Goal: Task Accomplishment & Management: Complete application form

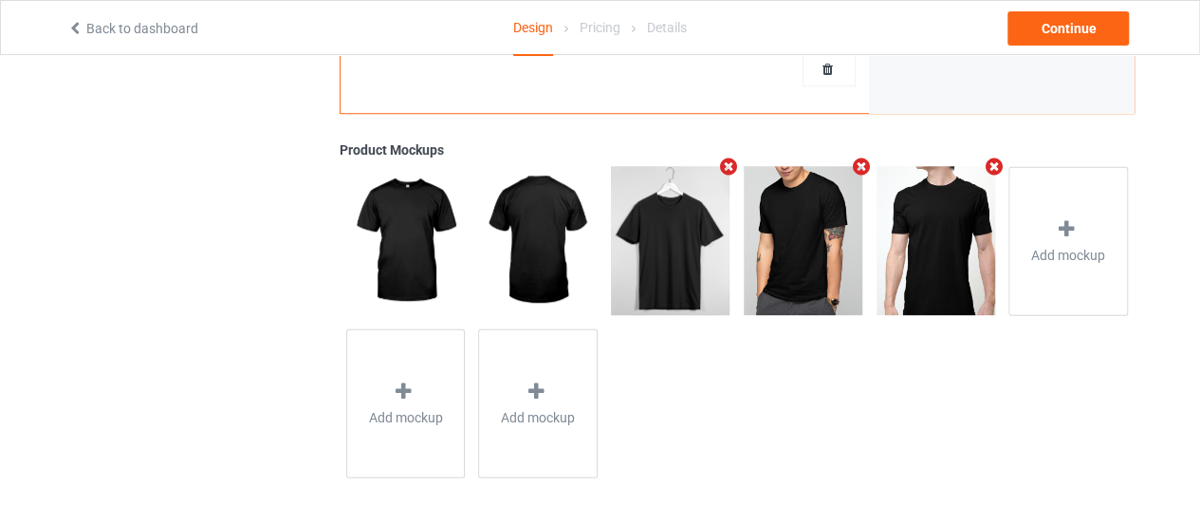
scroll to position [135, 0]
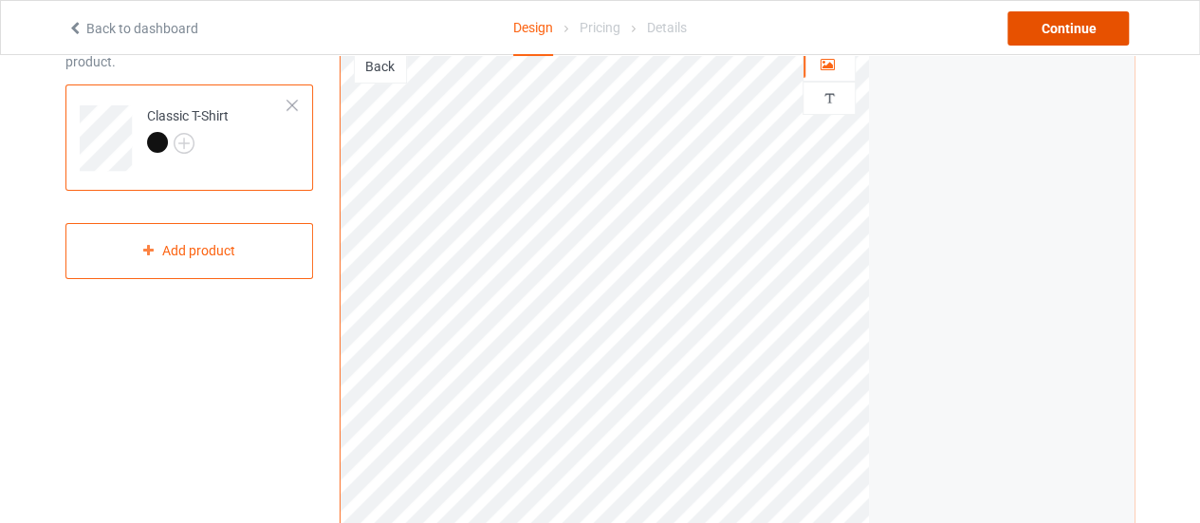
click at [1038, 23] on div "Continue" at bounding box center [1068, 28] width 121 height 34
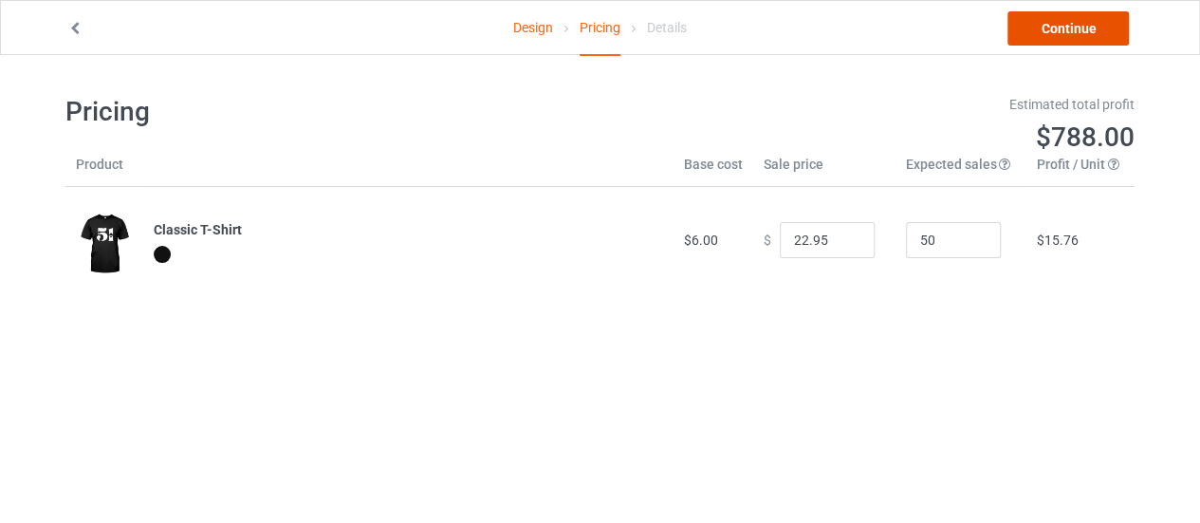
click at [1087, 21] on link "Continue" at bounding box center [1068, 28] width 121 height 34
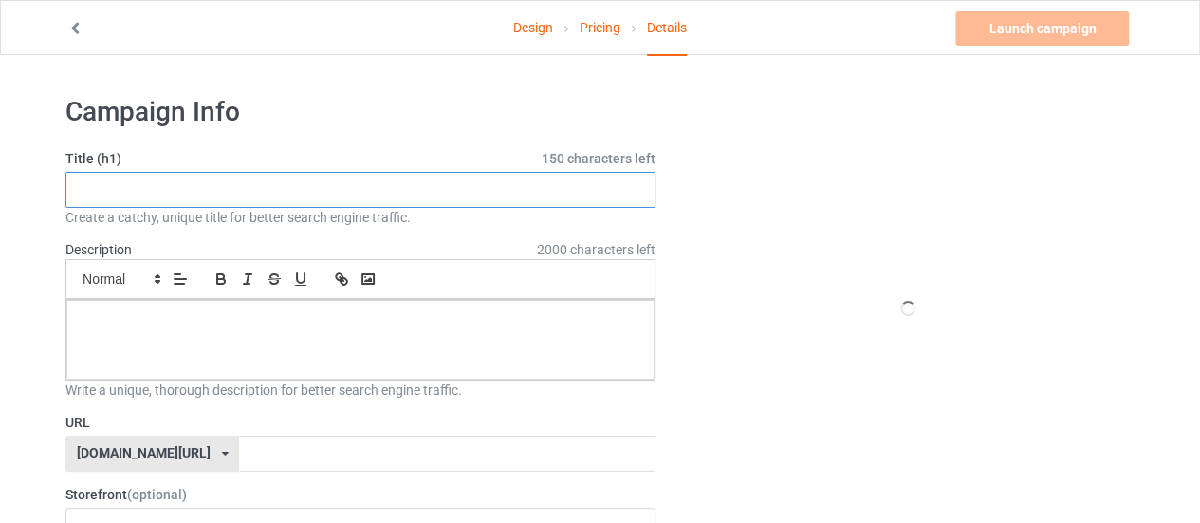
click at [232, 179] on input "text" at bounding box center [360, 190] width 590 height 36
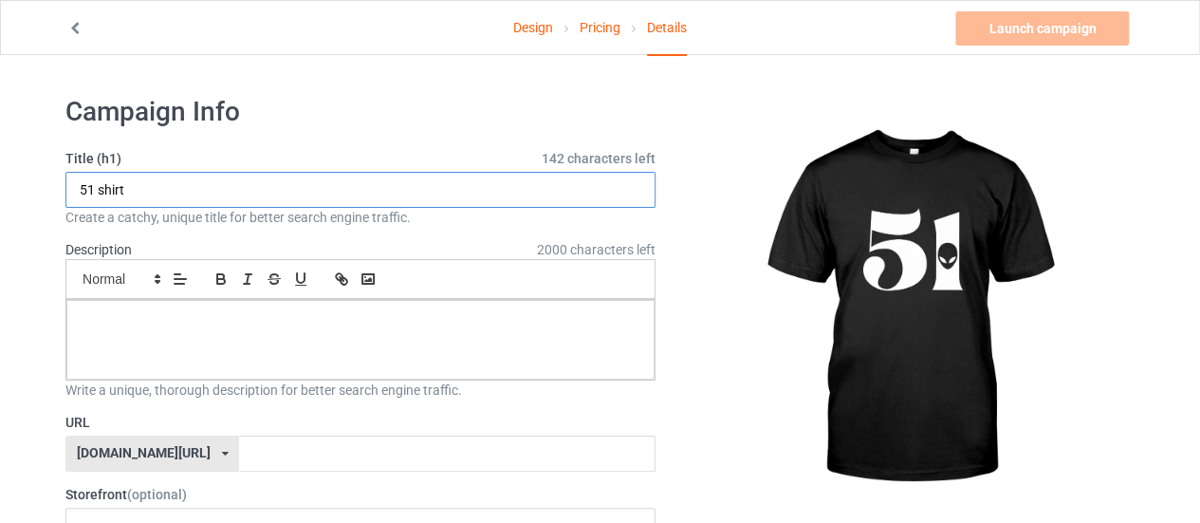
type input "51 shirt"
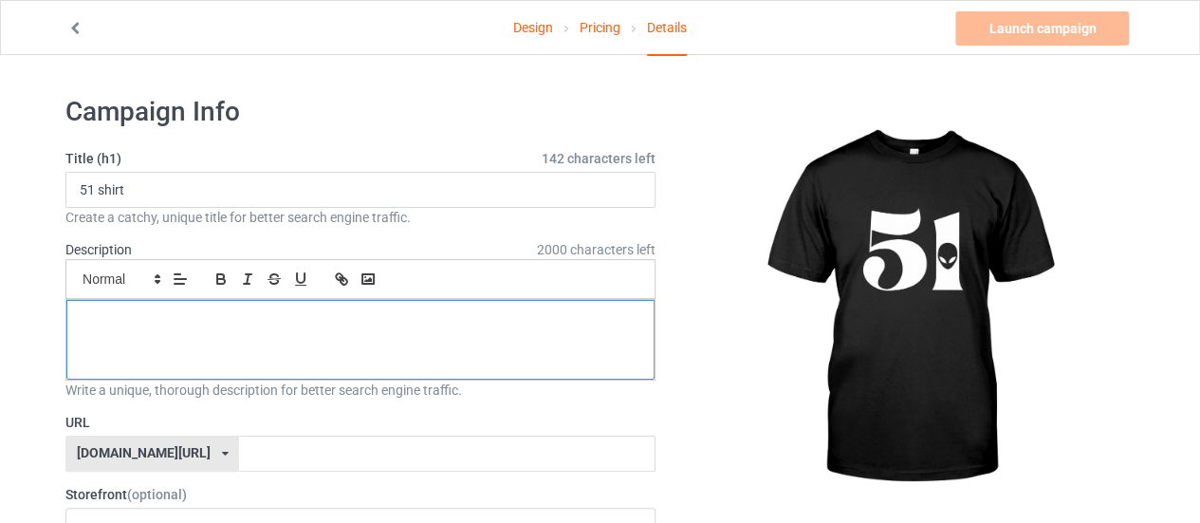
click at [206, 306] on div at bounding box center [360, 340] width 588 height 80
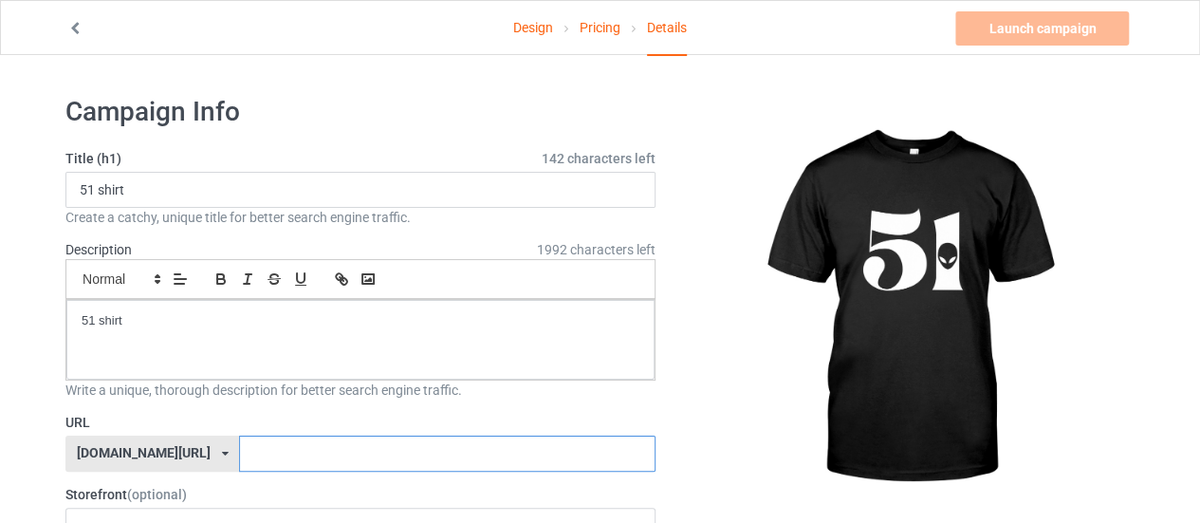
click at [239, 464] on input "text" at bounding box center [447, 454] width 416 height 36
paste input "51 shirt"
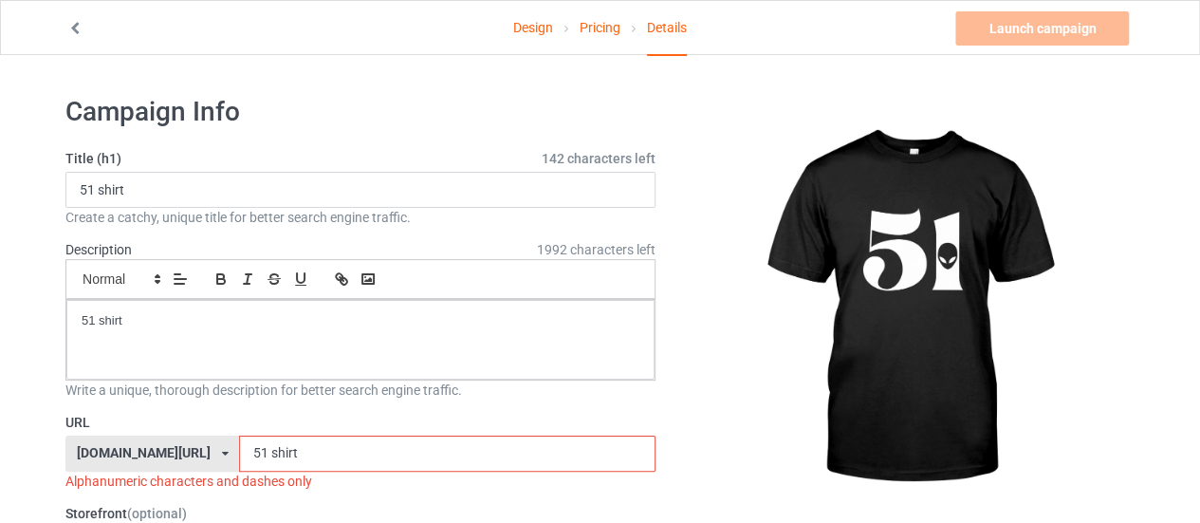
click at [239, 445] on input "51 shirt" at bounding box center [447, 454] width 416 height 36
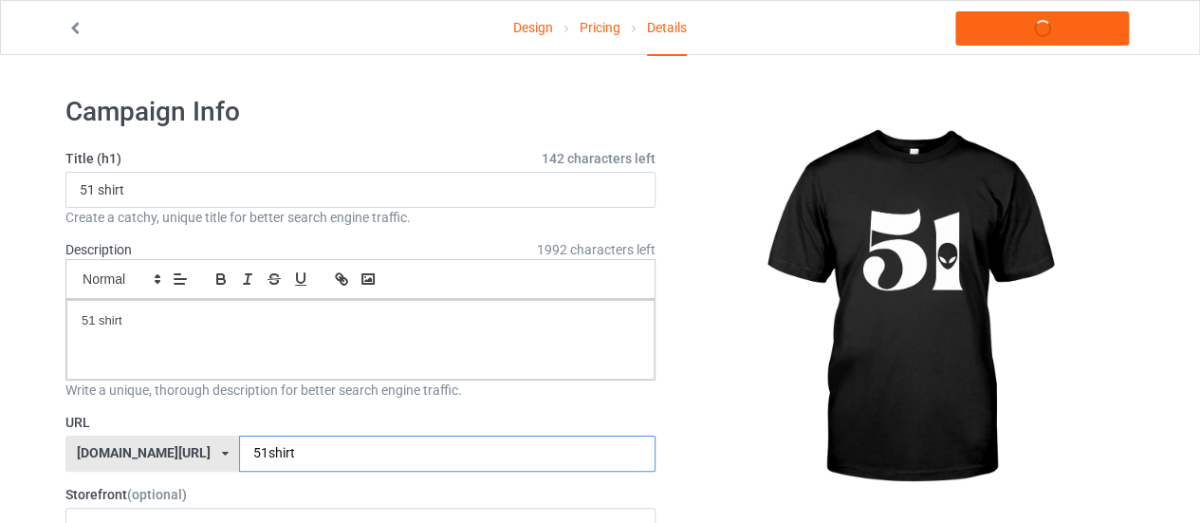
click at [239, 439] on input "51shirt" at bounding box center [447, 454] width 416 height 36
click at [241, 422] on label "URL" at bounding box center [360, 422] width 590 height 19
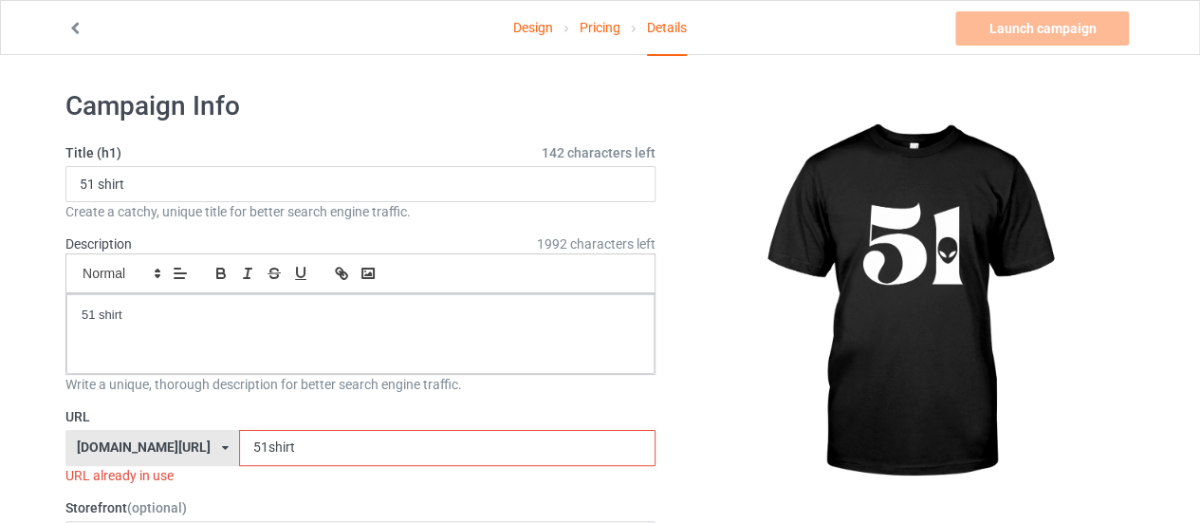
scroll to position [190, 0]
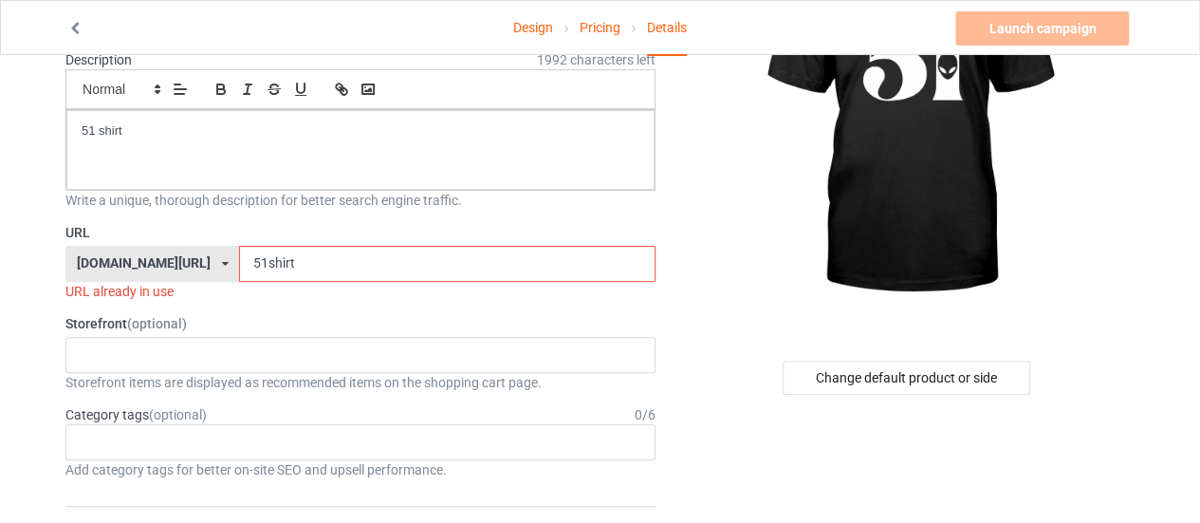
click at [254, 270] on input "51shirt" at bounding box center [447, 264] width 416 height 36
drag, startPoint x: 216, startPoint y: 252, endPoint x: 190, endPoint y: 255, distance: 26.7
click at [239, 255] on input "51shirt" at bounding box center [447, 264] width 416 height 36
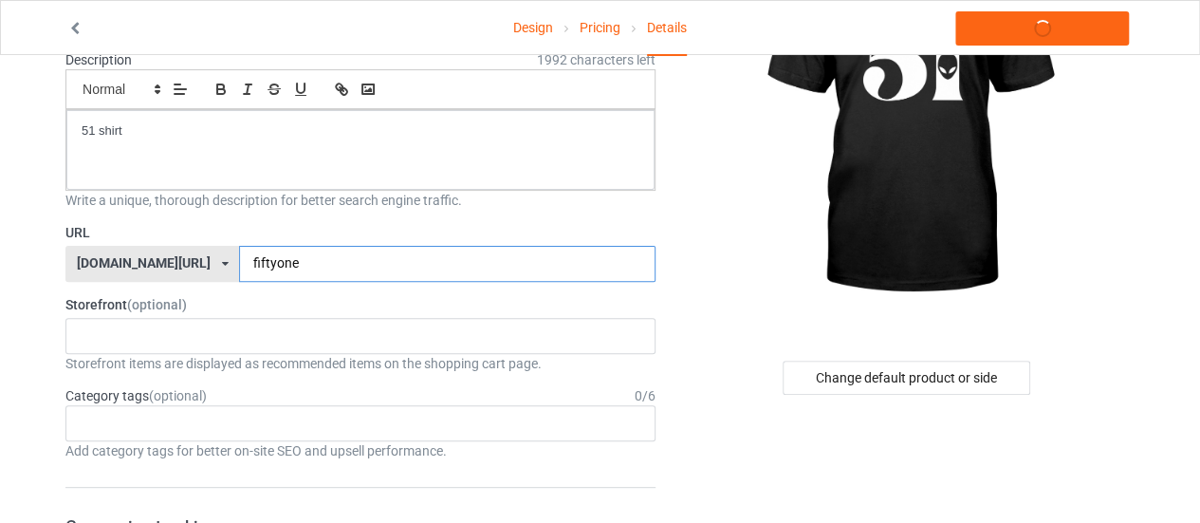
type input "fiftyone"
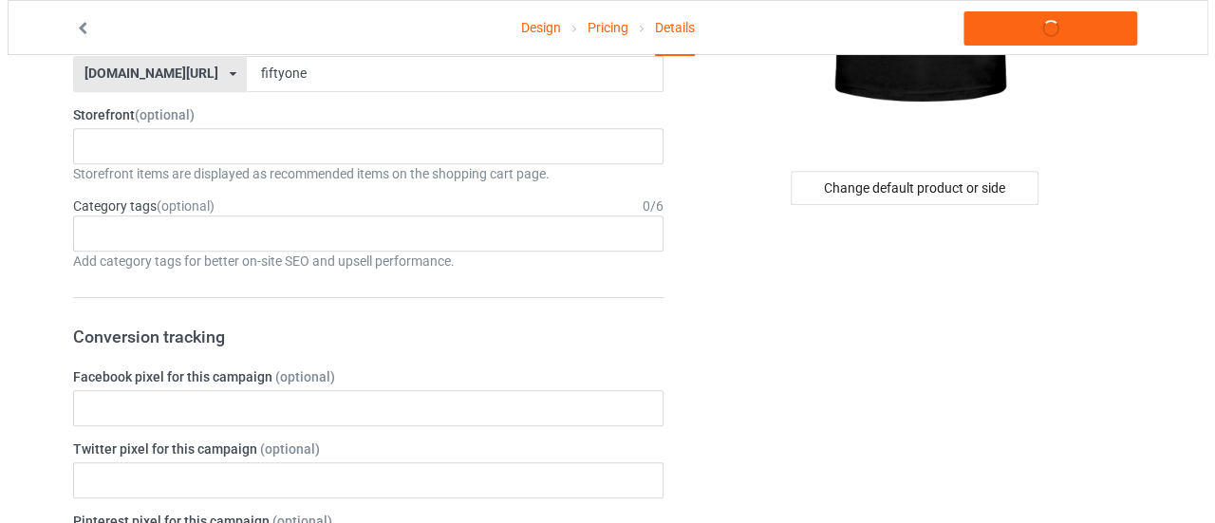
scroll to position [0, 0]
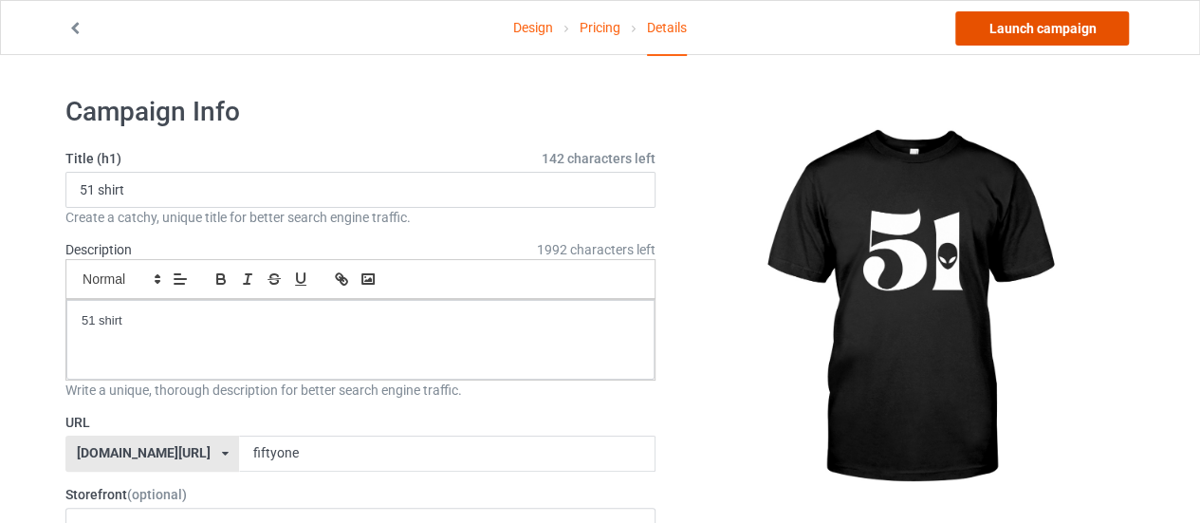
click at [1101, 37] on link "Launch campaign" at bounding box center [1042, 28] width 174 height 34
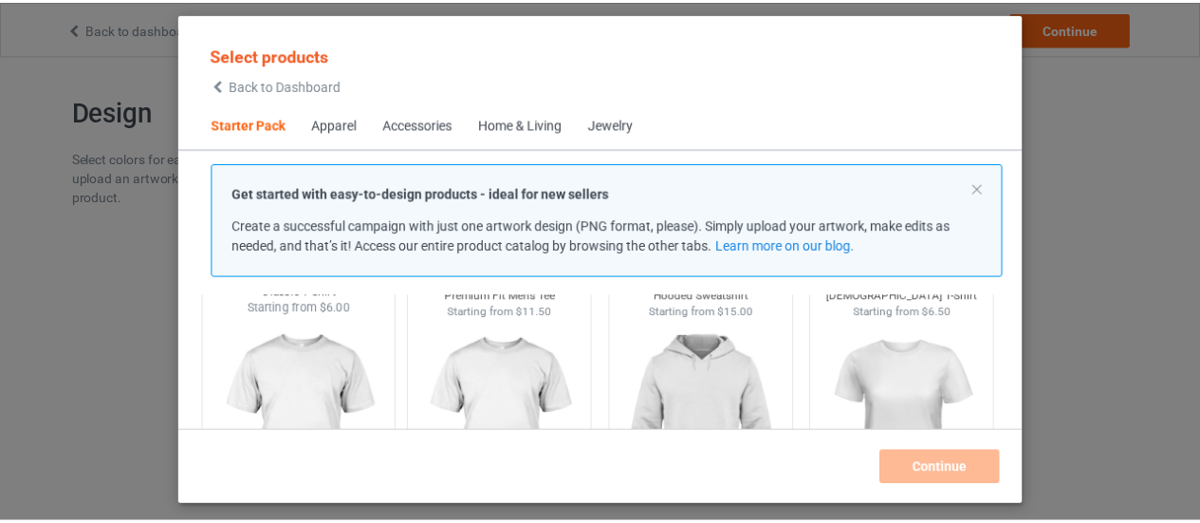
scroll to position [214, 0]
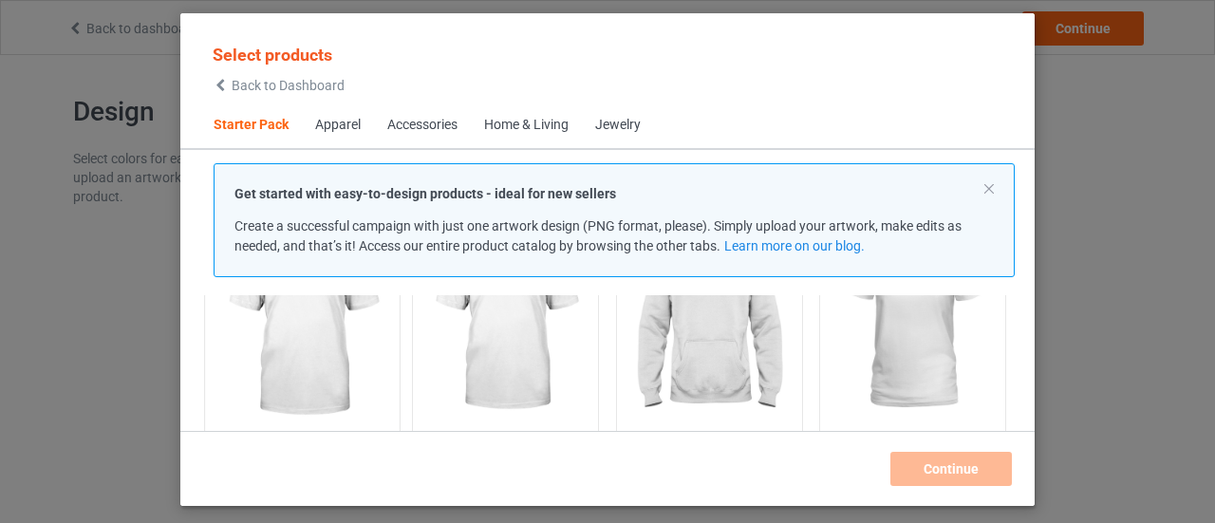
click at [330, 343] on img at bounding box center [302, 324] width 178 height 223
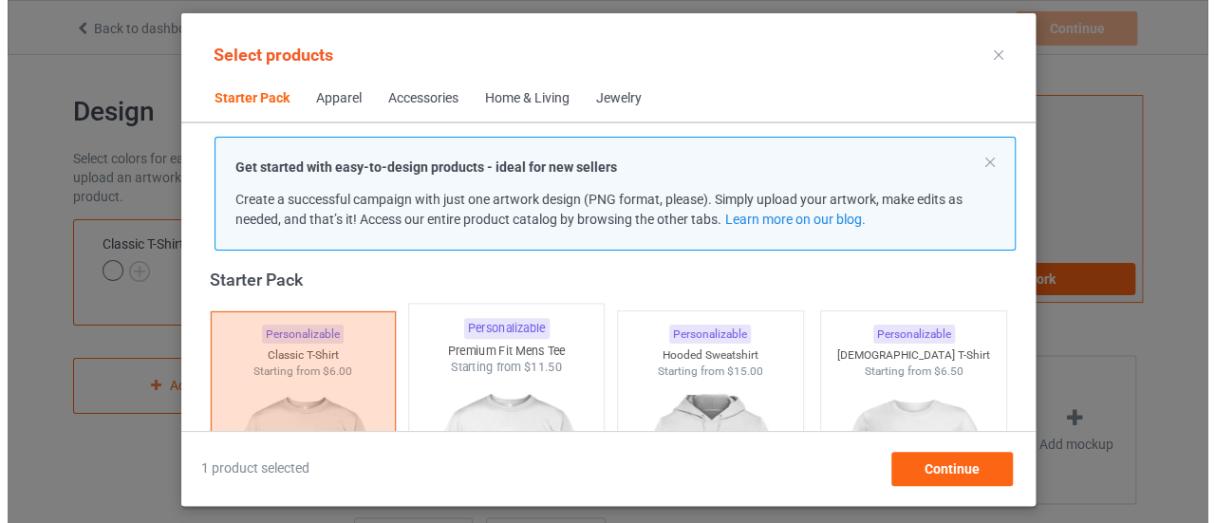
scroll to position [120, 0]
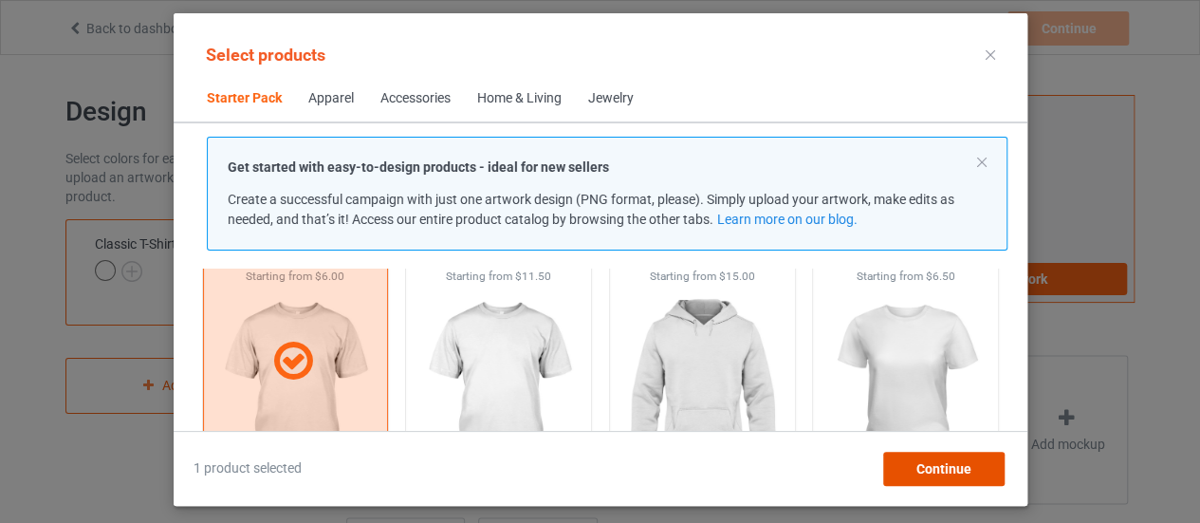
click at [928, 475] on span "Continue" at bounding box center [943, 468] width 55 height 15
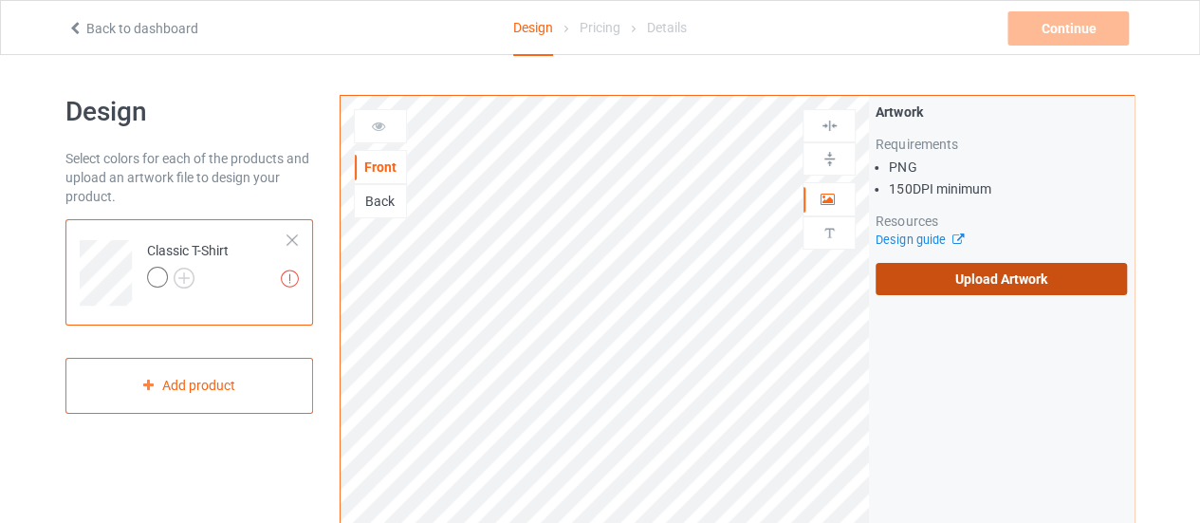
click at [1037, 273] on label "Upload Artwork" at bounding box center [1001, 279] width 251 height 32
click at [0, 0] on input "Upload Artwork" at bounding box center [0, 0] width 0 height 0
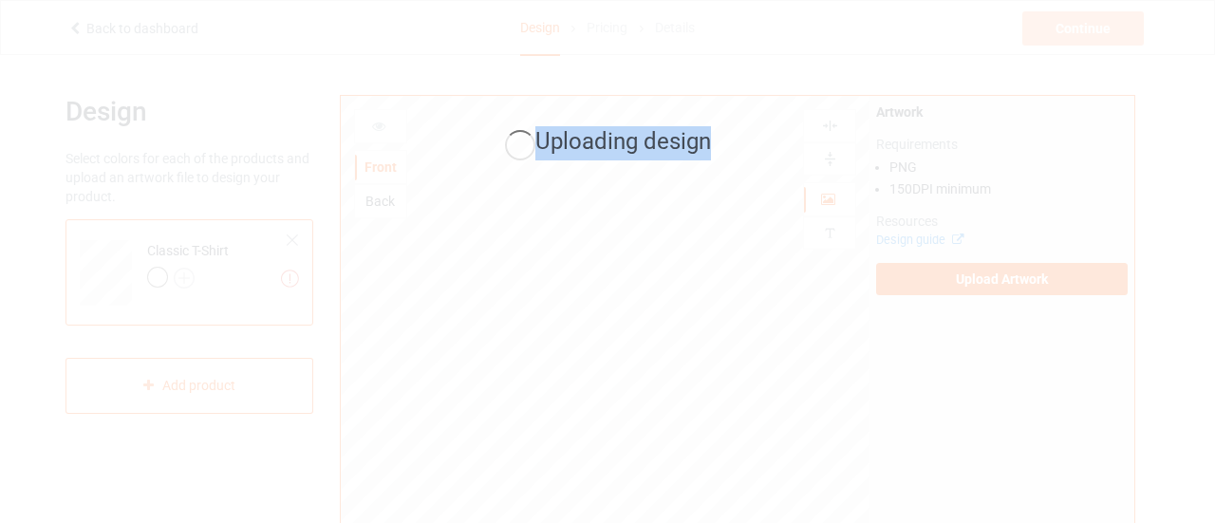
drag, startPoint x: 541, startPoint y: 140, endPoint x: 718, endPoint y: 148, distance: 177.6
click at [718, 148] on div "Uploading design" at bounding box center [608, 143] width 494 height 34
click at [699, 147] on span "Uploading design" at bounding box center [623, 141] width 176 height 27
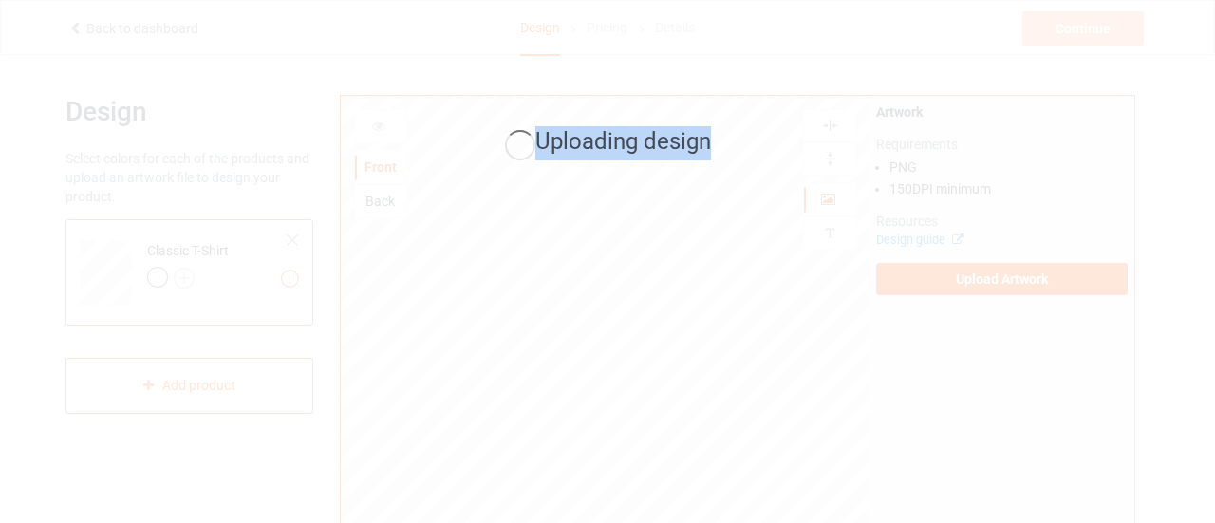
click at [699, 147] on span "Uploading design" at bounding box center [623, 141] width 176 height 27
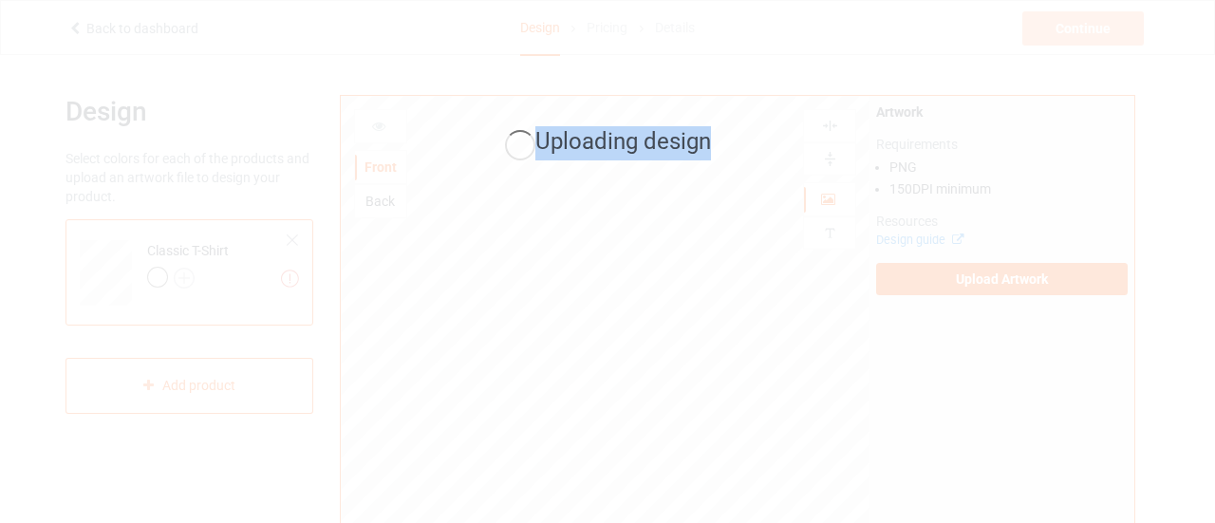
click at [699, 147] on span "Uploading design" at bounding box center [623, 141] width 176 height 27
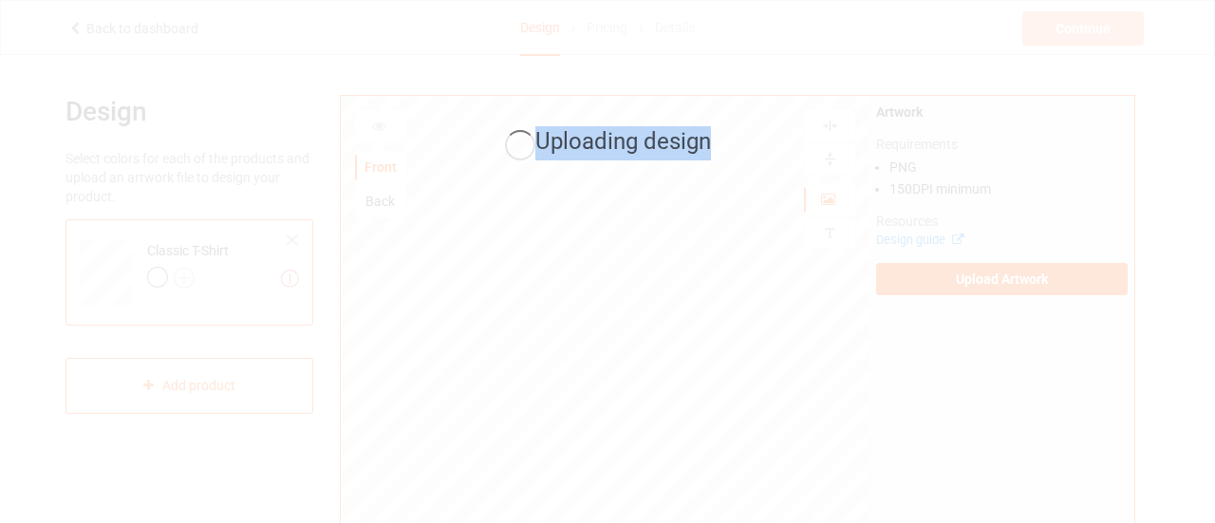
click at [664, 143] on span "Uploading design" at bounding box center [623, 141] width 176 height 27
click at [571, 129] on span "Uploading design" at bounding box center [623, 141] width 176 height 27
click at [643, 146] on span "Uploading design" at bounding box center [623, 141] width 176 height 27
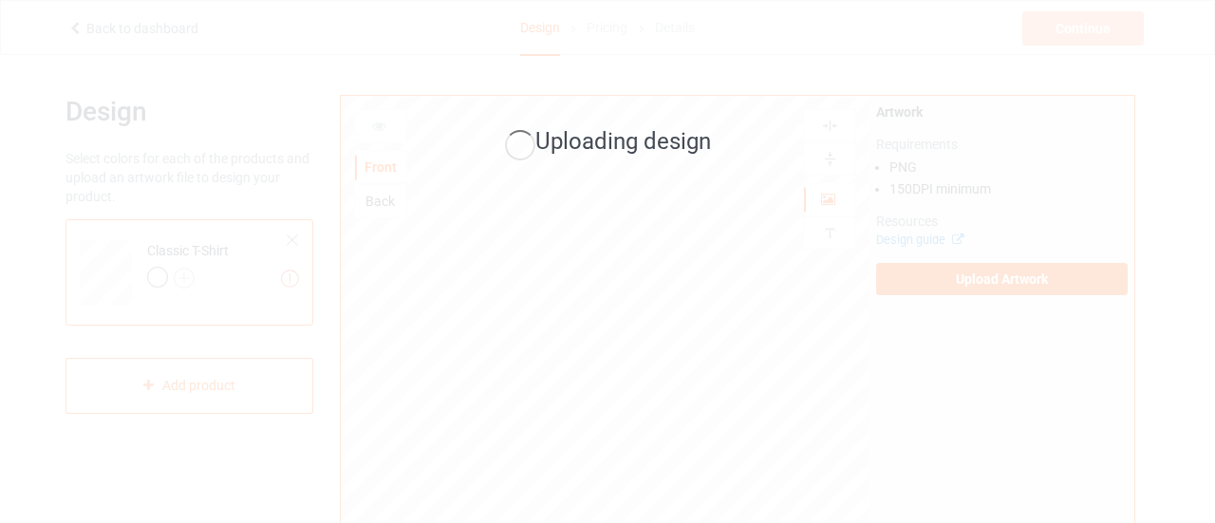
click at [616, 139] on span "Uploading design" at bounding box center [623, 141] width 176 height 27
click at [655, 141] on span "Uploading design" at bounding box center [623, 141] width 176 height 27
click at [611, 147] on span "Uploading design" at bounding box center [623, 141] width 176 height 27
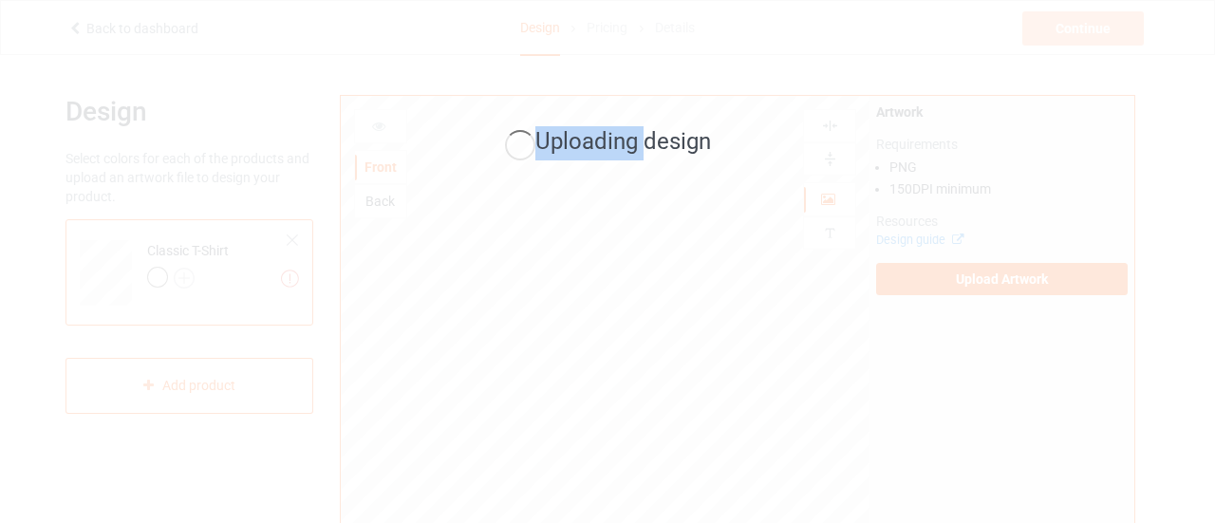
click at [611, 147] on span "Uploading design" at bounding box center [623, 141] width 176 height 27
click at [635, 147] on span "Uploading design" at bounding box center [623, 141] width 176 height 27
